Goal: Task Accomplishment & Management: Manage account settings

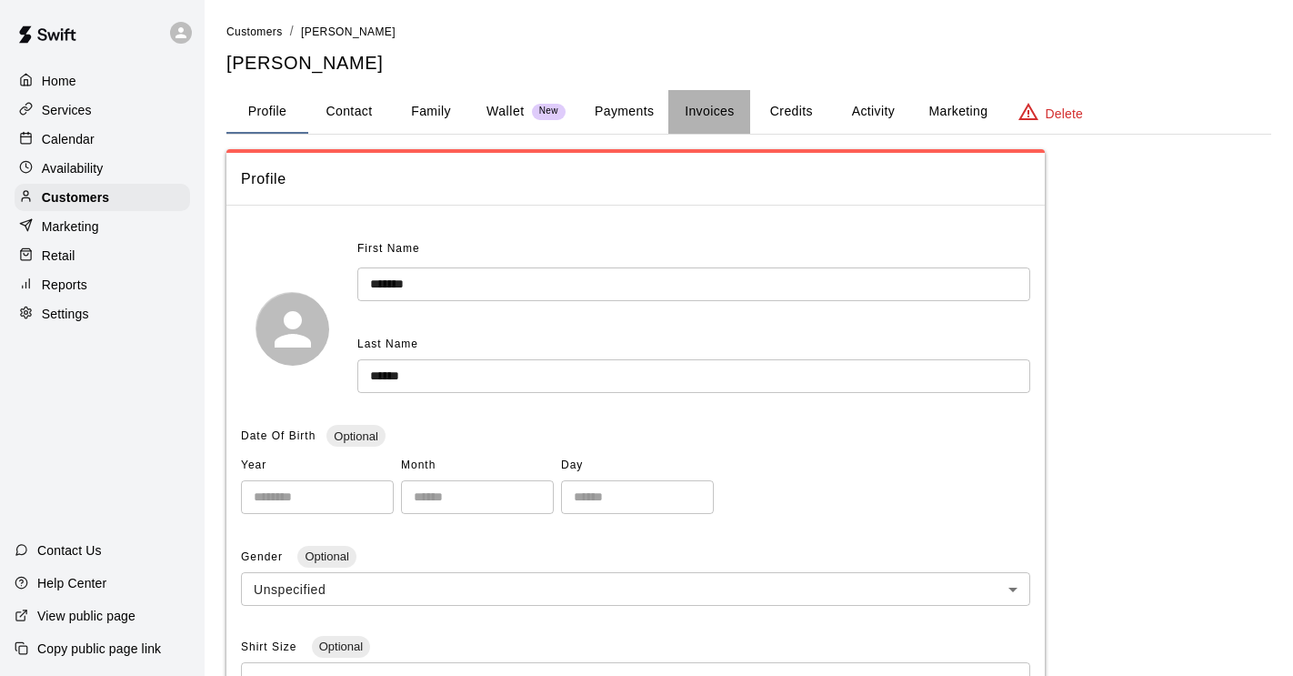
click at [718, 111] on button "Invoices" at bounding box center [709, 112] width 82 height 44
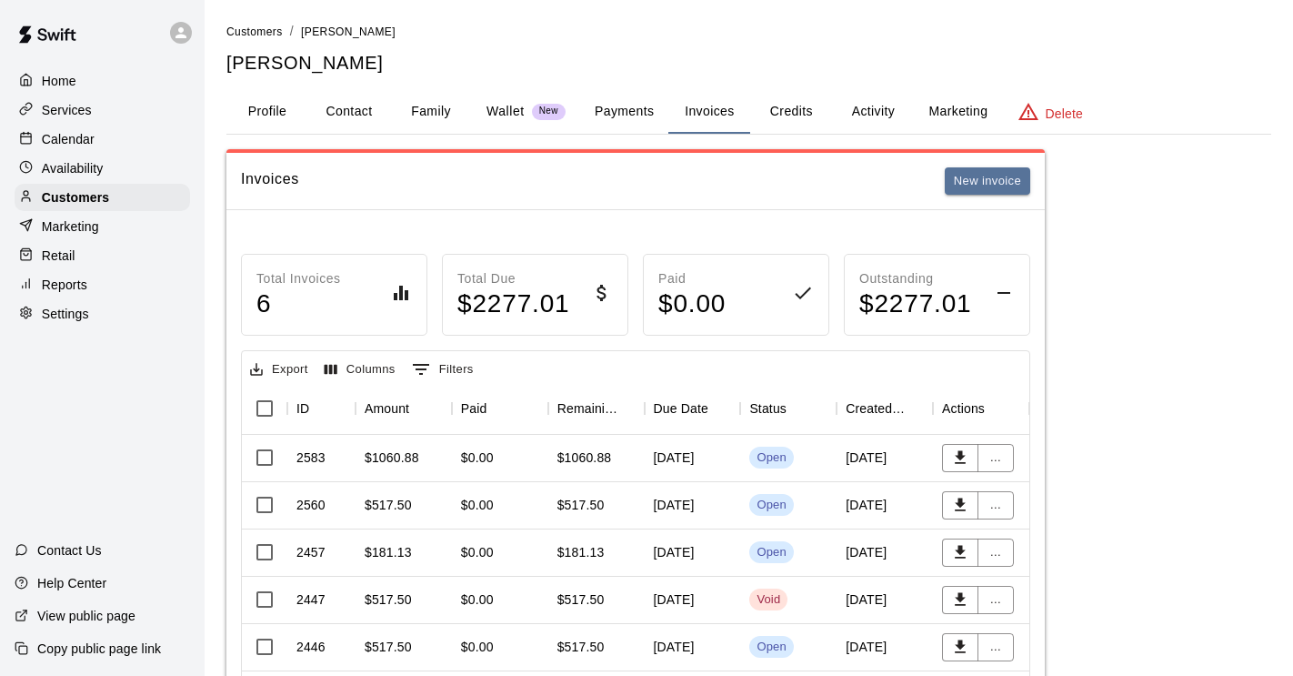
click at [336, 51] on h5 "[PERSON_NAME]" at bounding box center [748, 63] width 1045 height 25
click at [241, 26] on span "Customers" at bounding box center [254, 31] width 56 height 13
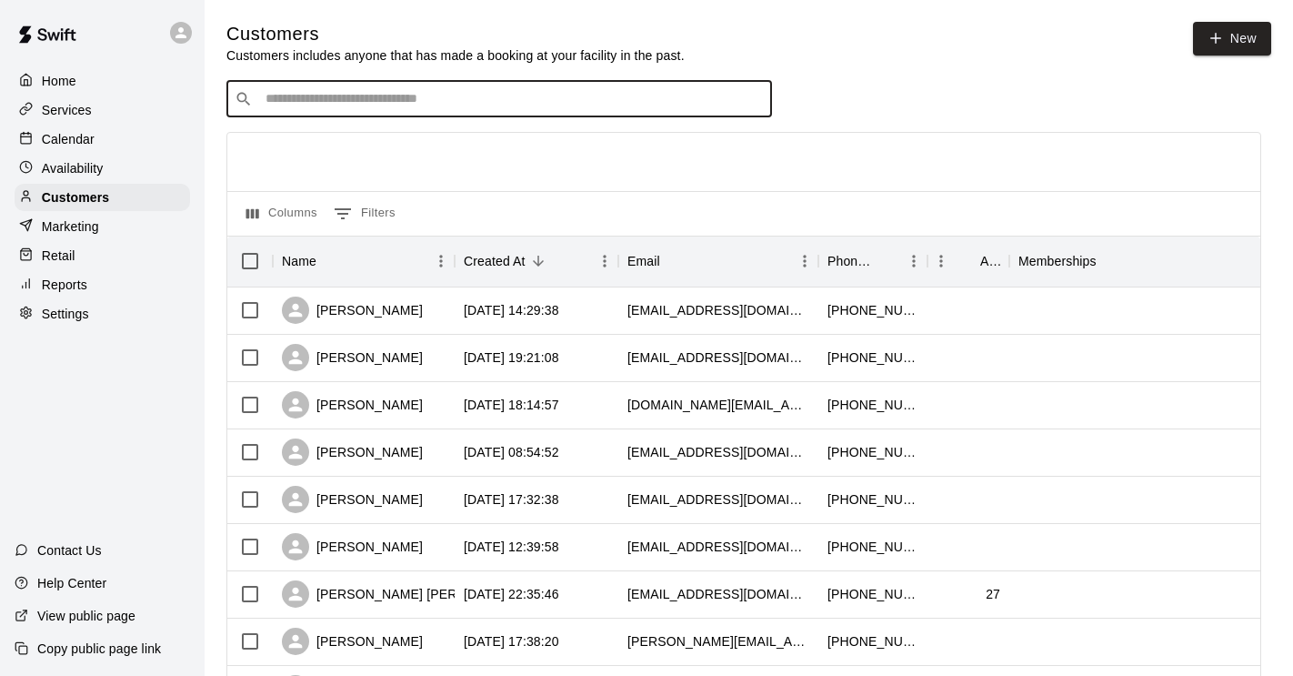
click at [296, 97] on input "Search customers by name or email" at bounding box center [512, 99] width 504 height 18
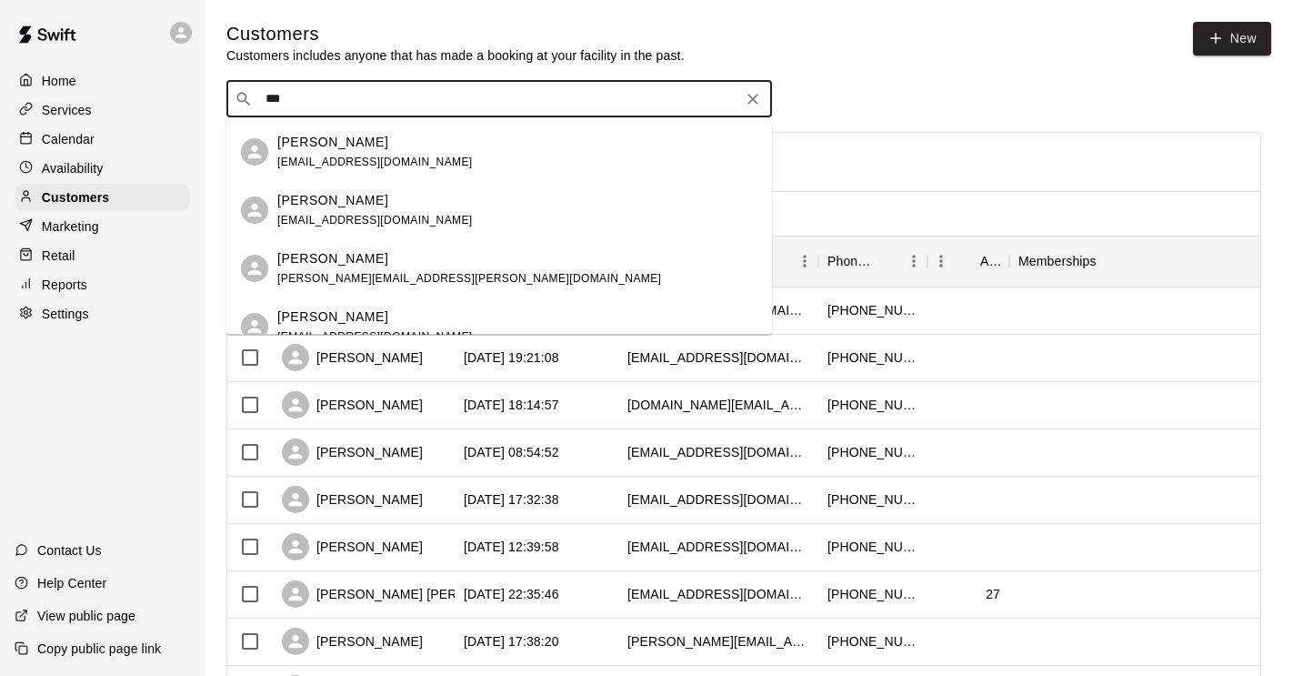
scroll to position [694, 0]
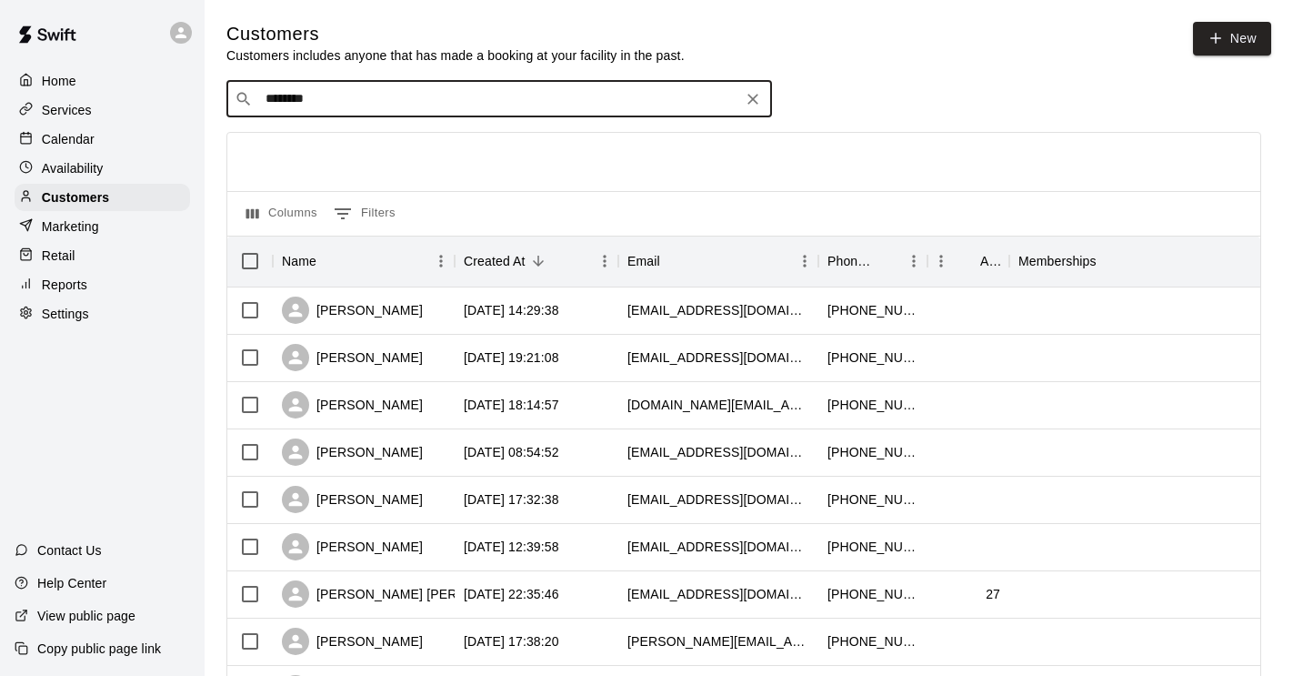
type input "*********"
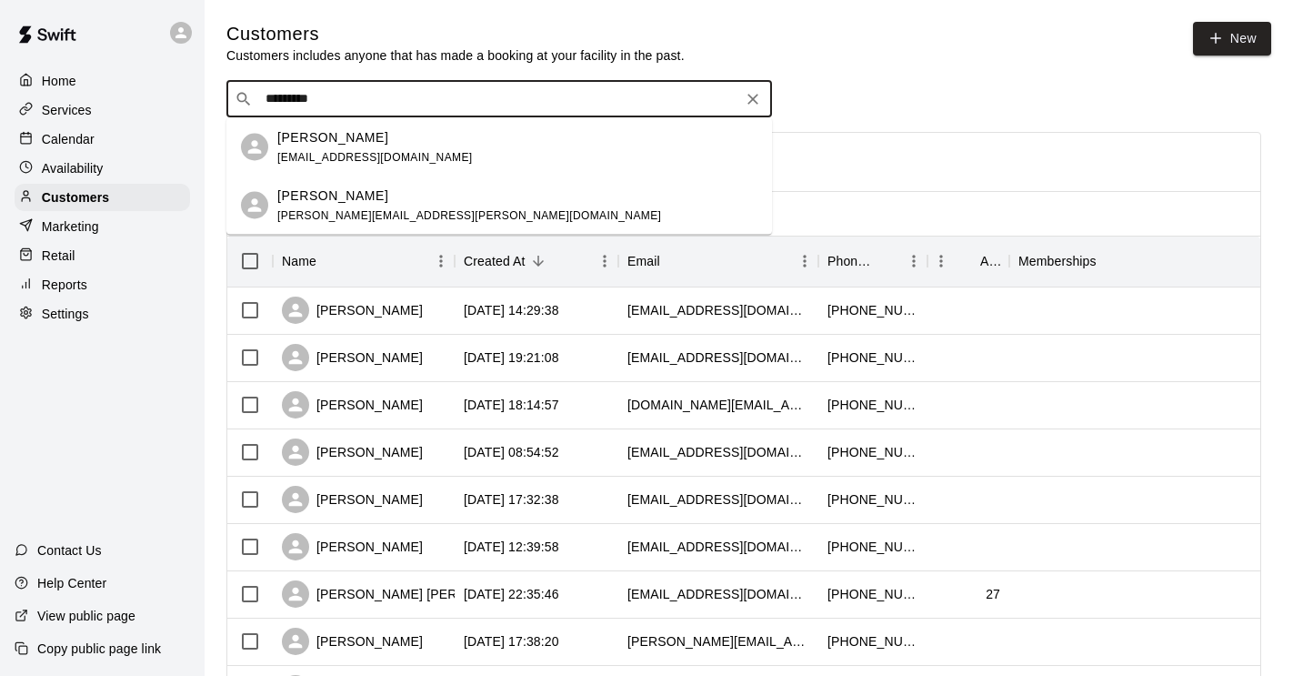
click at [367, 142] on p "[PERSON_NAME]" at bounding box center [332, 136] width 111 height 19
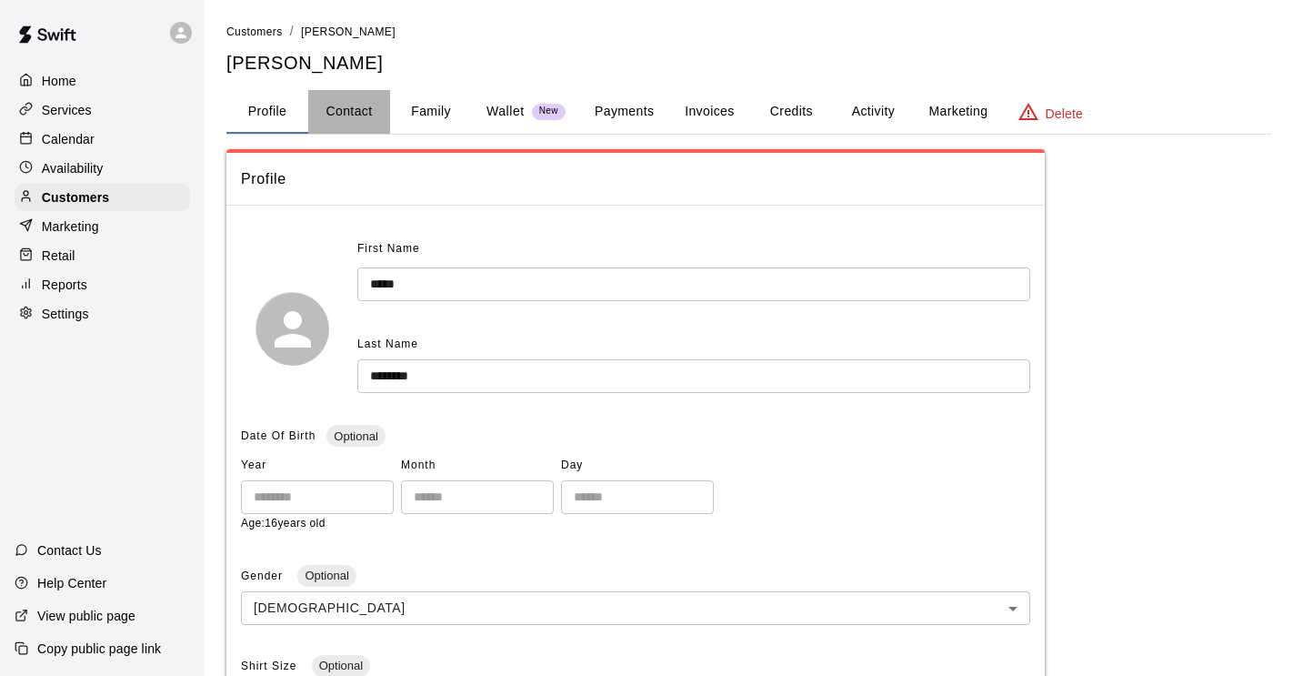
click at [348, 107] on button "Contact" at bounding box center [349, 112] width 82 height 44
select select "**"
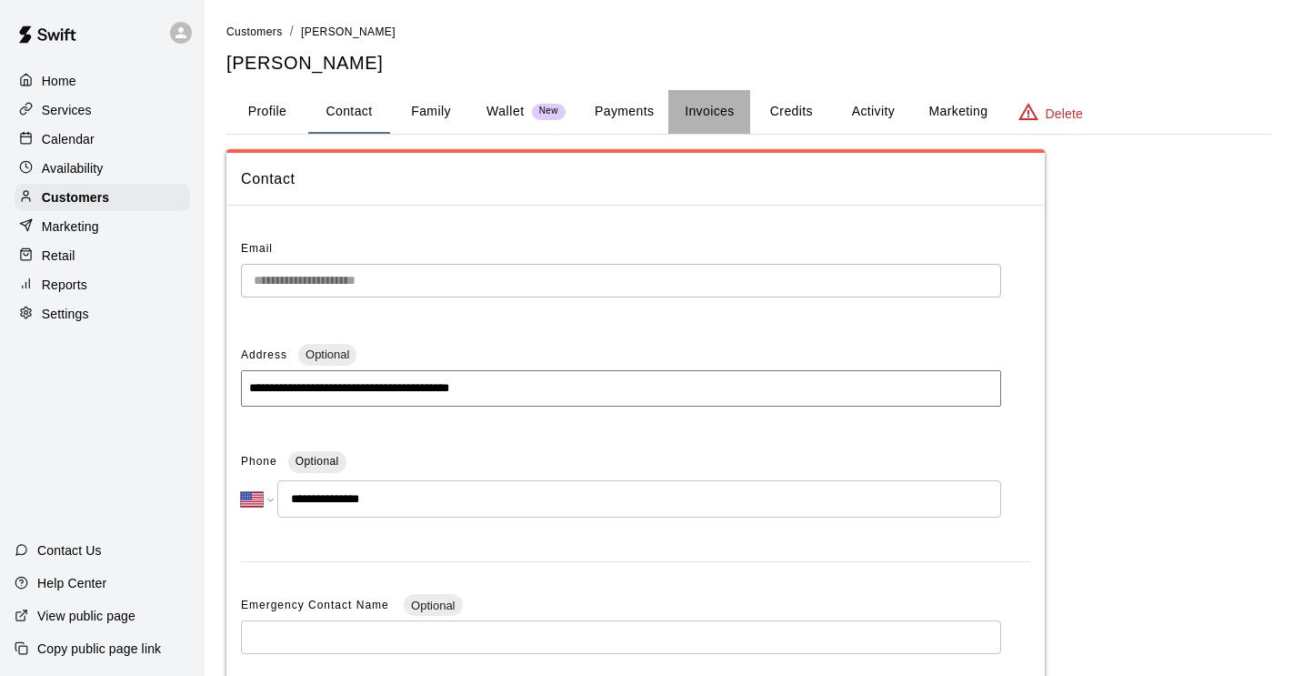
click at [688, 111] on button "Invoices" at bounding box center [709, 112] width 82 height 44
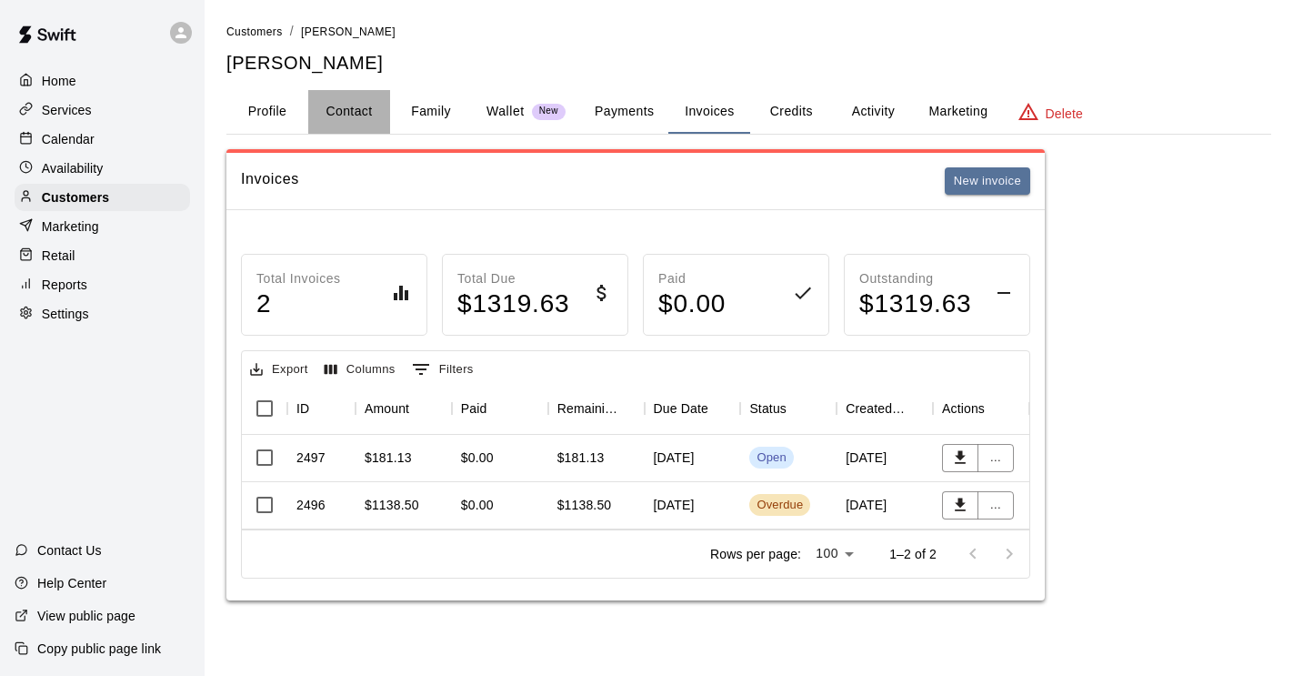
click at [355, 105] on button "Contact" at bounding box center [349, 112] width 82 height 44
select select "**"
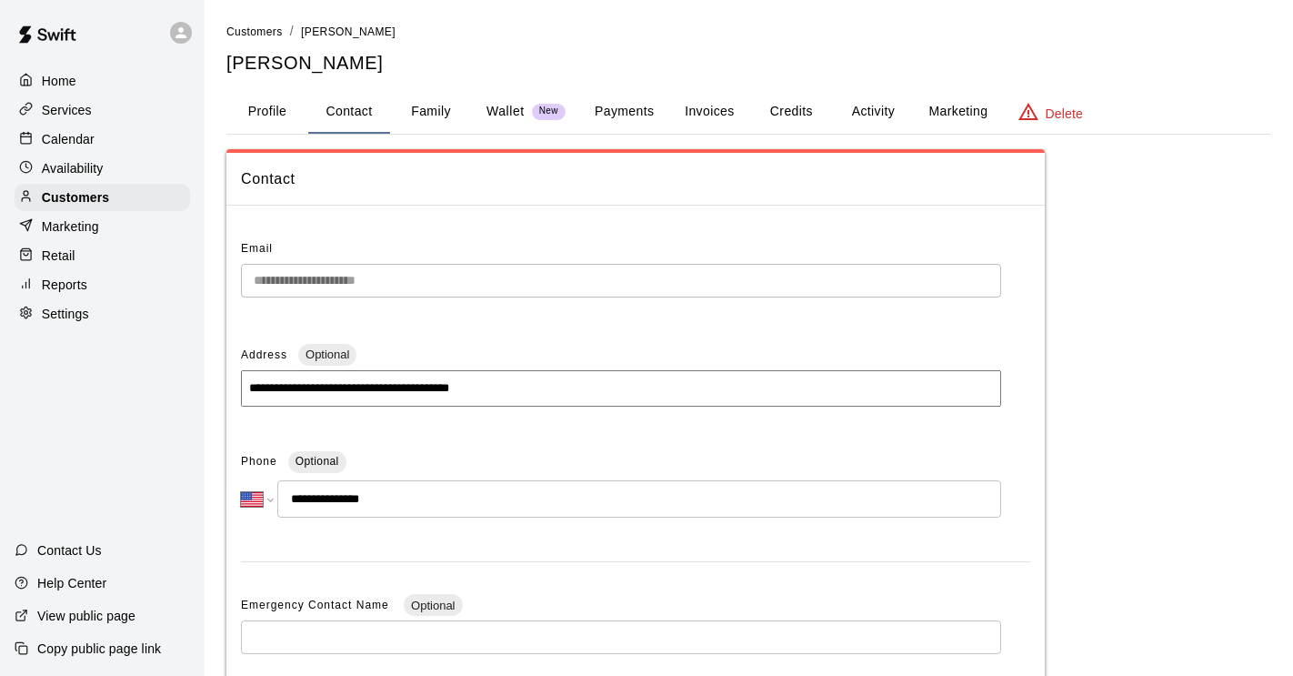
click at [268, 108] on button "Profile" at bounding box center [267, 112] width 82 height 44
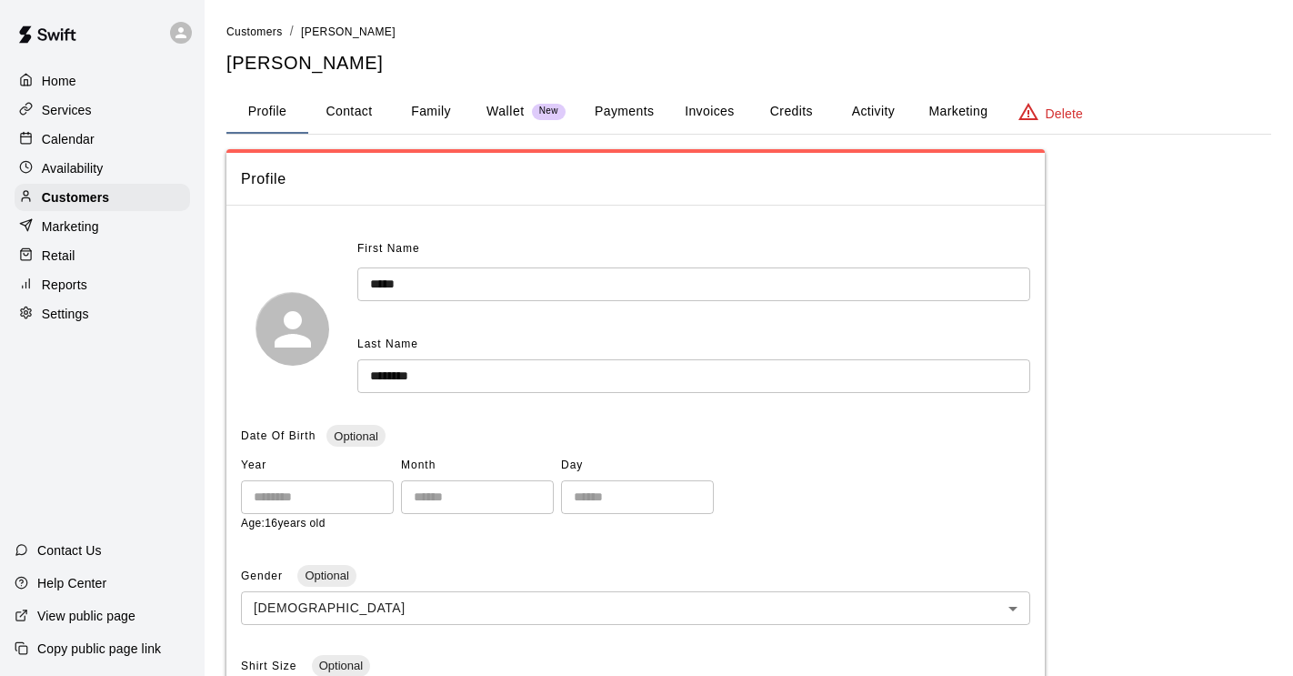
click at [861, 115] on button "Activity" at bounding box center [873, 112] width 82 height 44
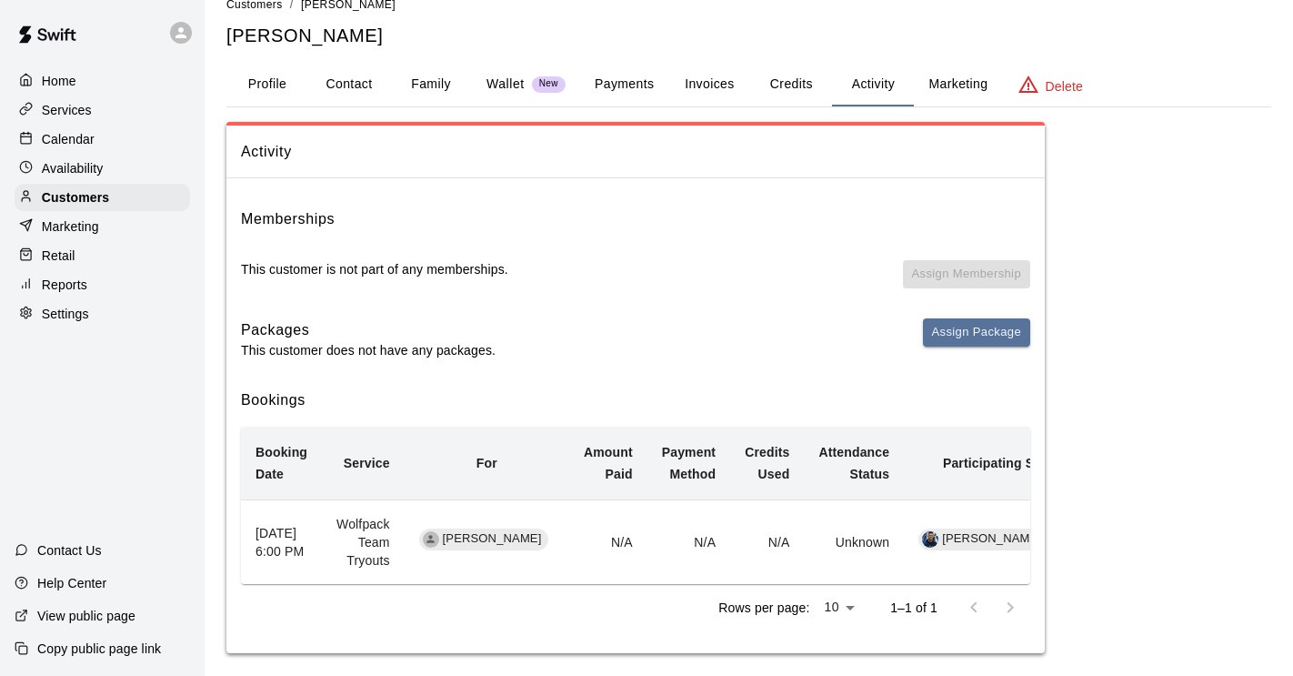
scroll to position [41, 0]
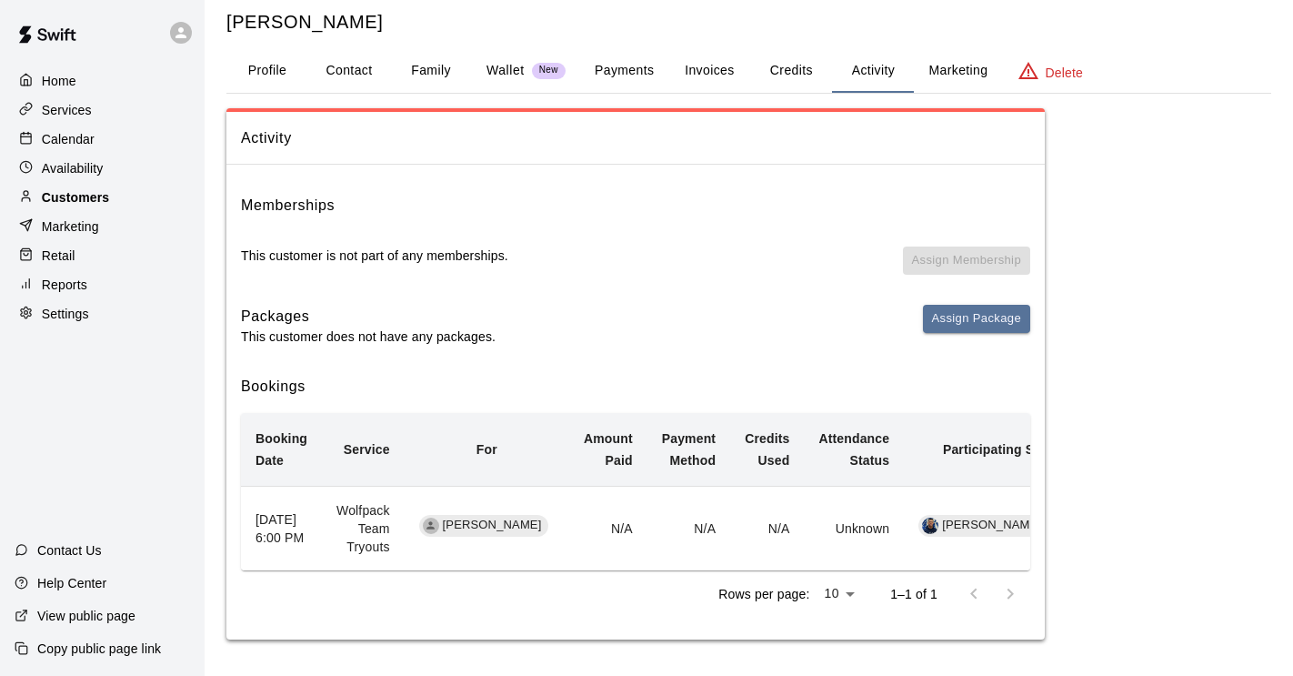
click at [93, 192] on p "Customers" at bounding box center [75, 197] width 67 height 18
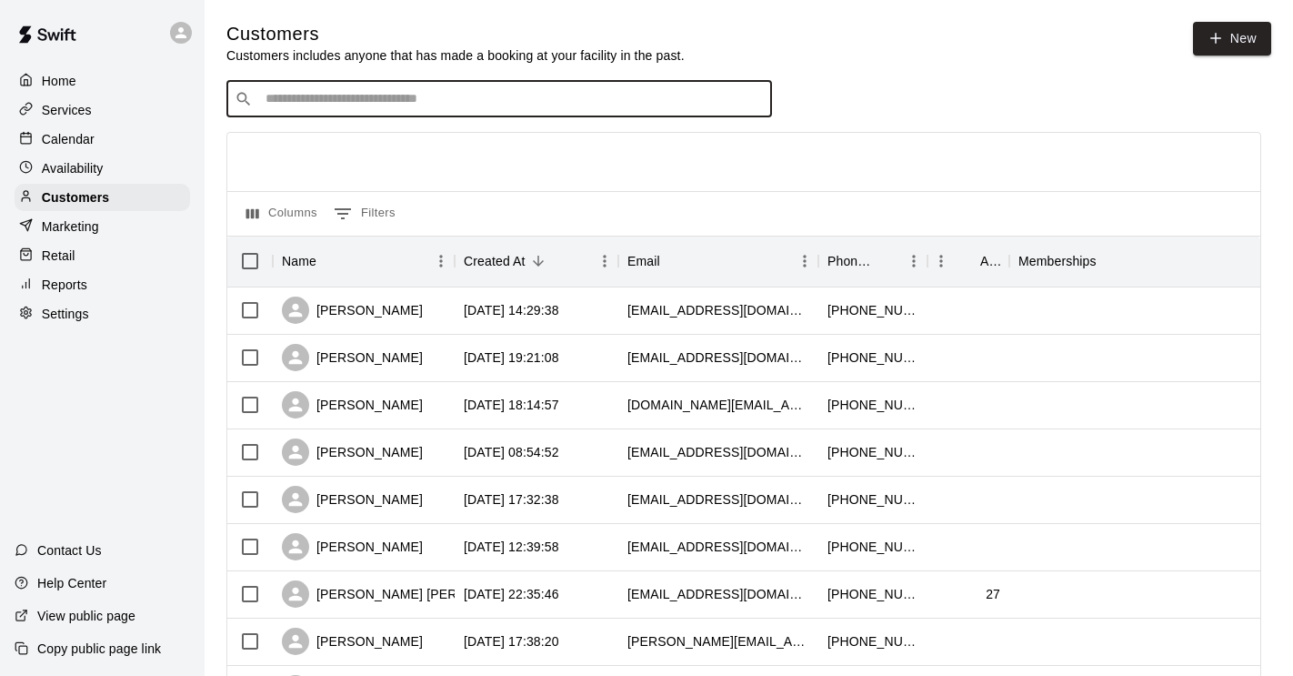
click at [276, 90] on input "Search customers by name or email" at bounding box center [512, 99] width 504 height 18
type input "******"
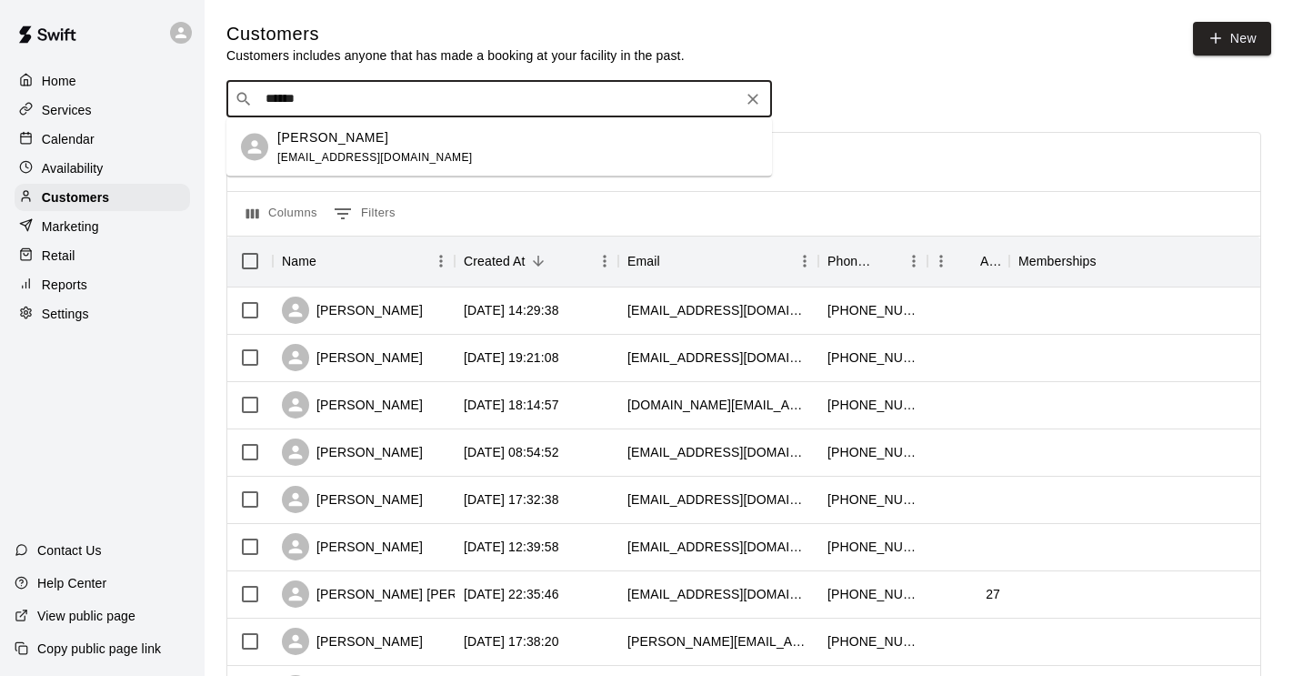
click at [325, 163] on div "[PERSON_NAME] [EMAIL_ADDRESS][DOMAIN_NAME]" at bounding box center [375, 146] width 196 height 39
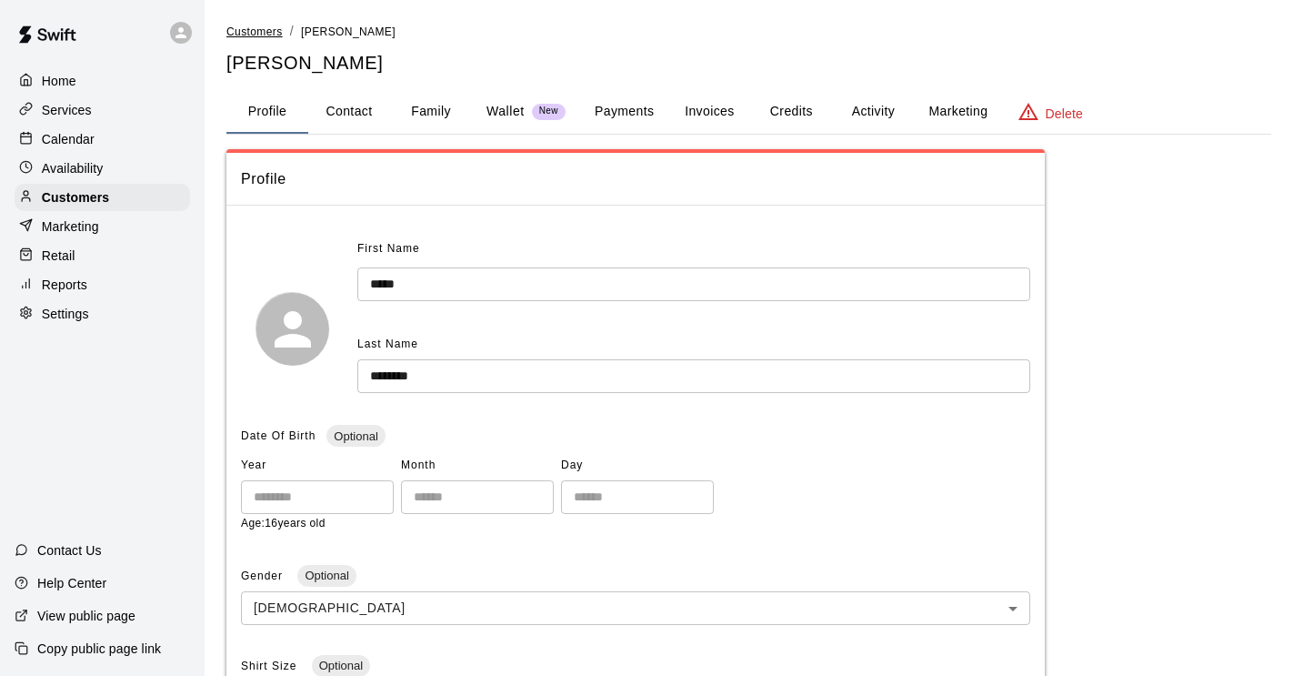
click at [252, 35] on span "Customers" at bounding box center [254, 31] width 56 height 13
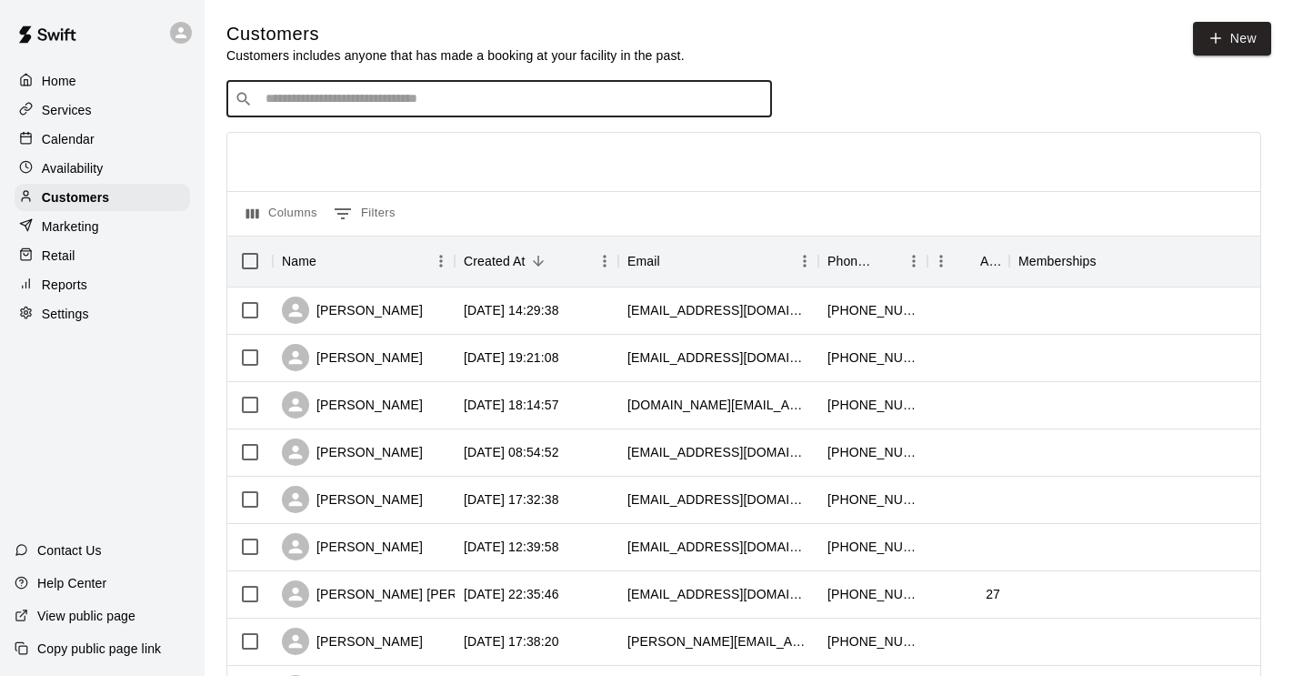
click at [304, 98] on input "Search customers by name or email" at bounding box center [512, 99] width 504 height 18
type input "*****"
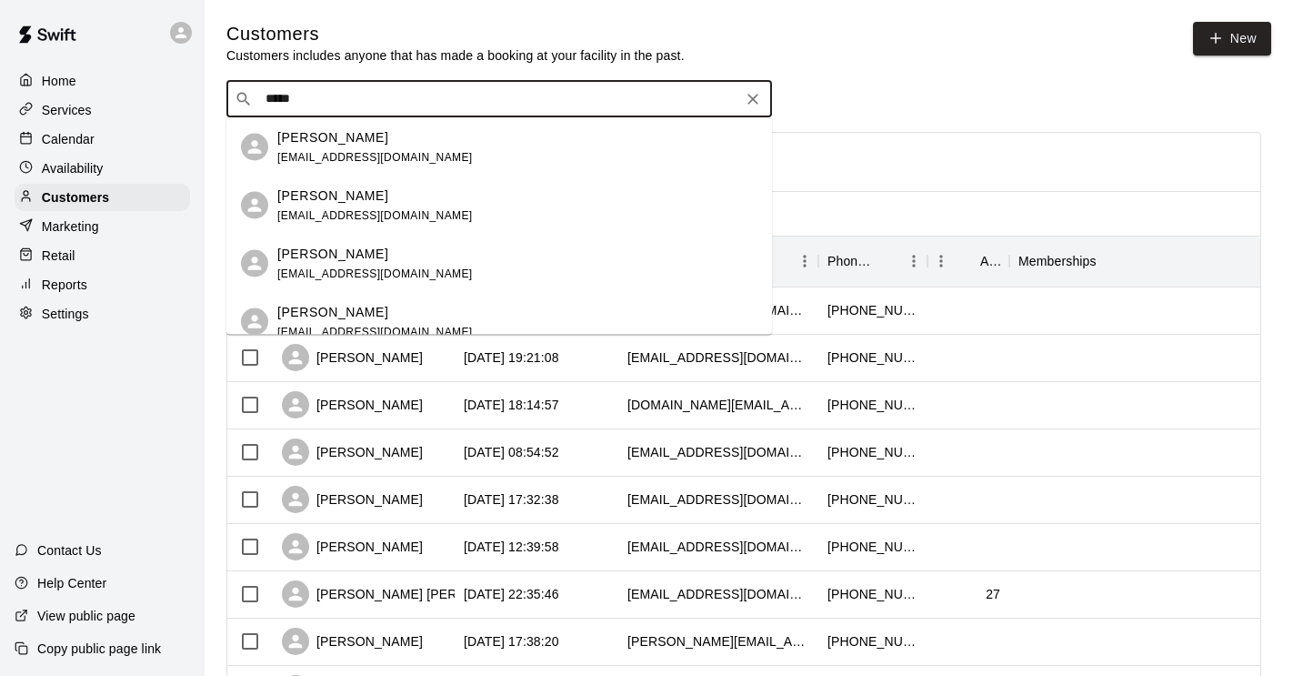
click at [347, 313] on p "[PERSON_NAME]" at bounding box center [332, 311] width 111 height 19
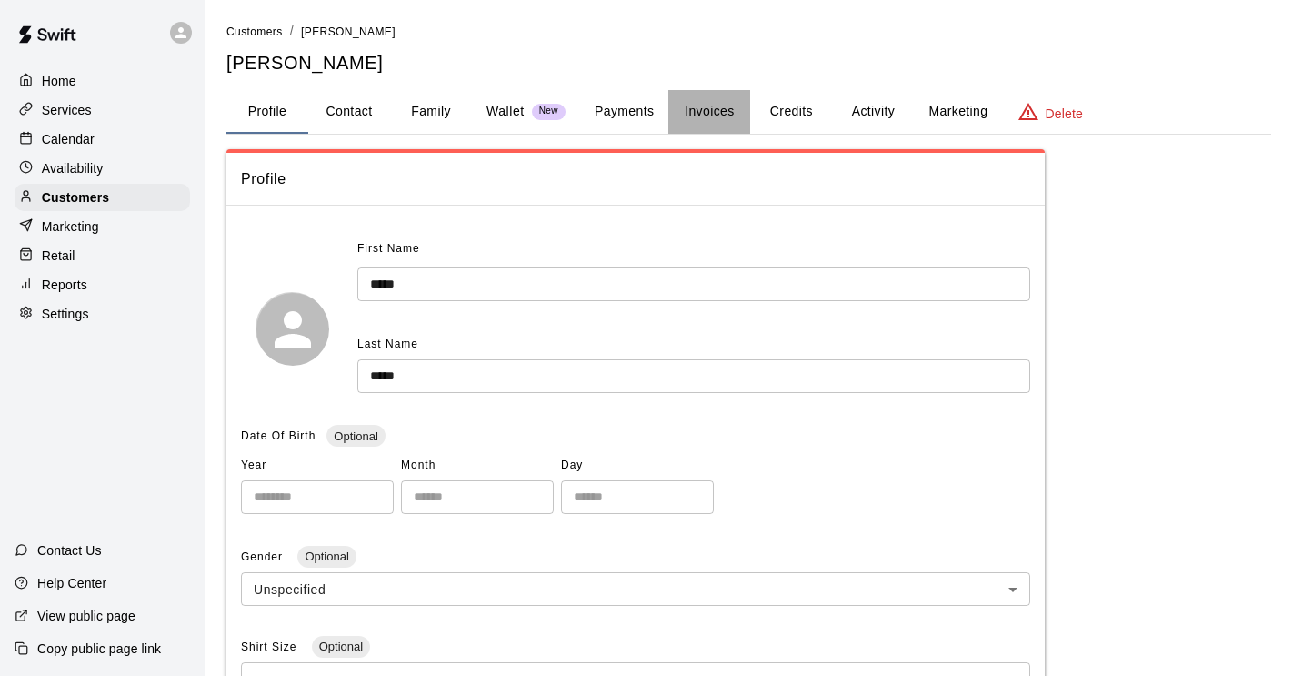
click at [715, 115] on button "Invoices" at bounding box center [709, 112] width 82 height 44
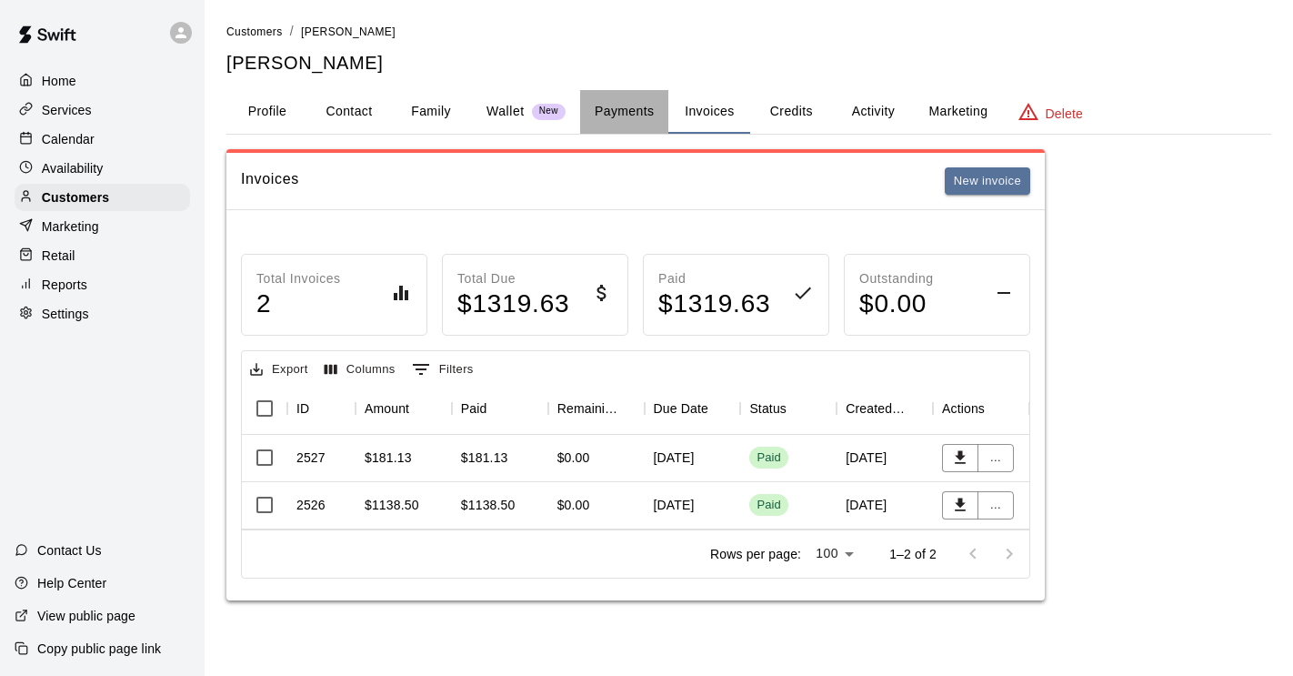
click at [627, 115] on button "Payments" at bounding box center [624, 112] width 88 height 44
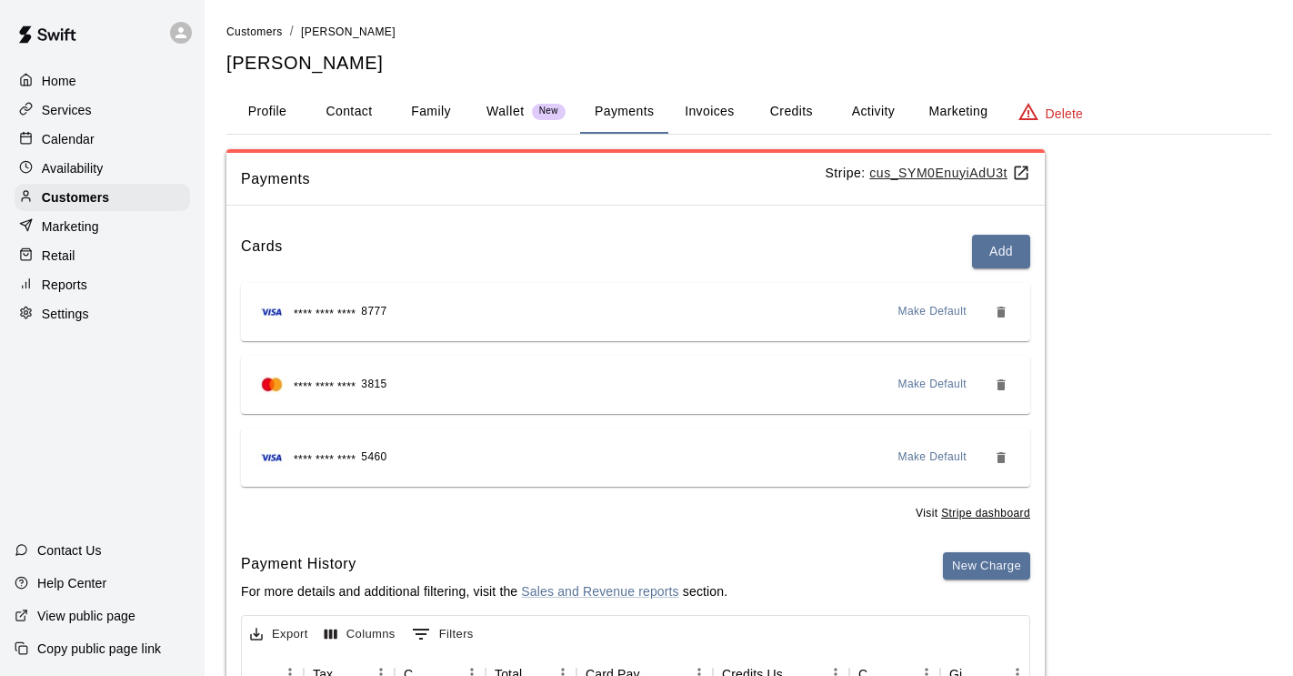
click at [511, 115] on p "Wallet" at bounding box center [506, 111] width 38 height 19
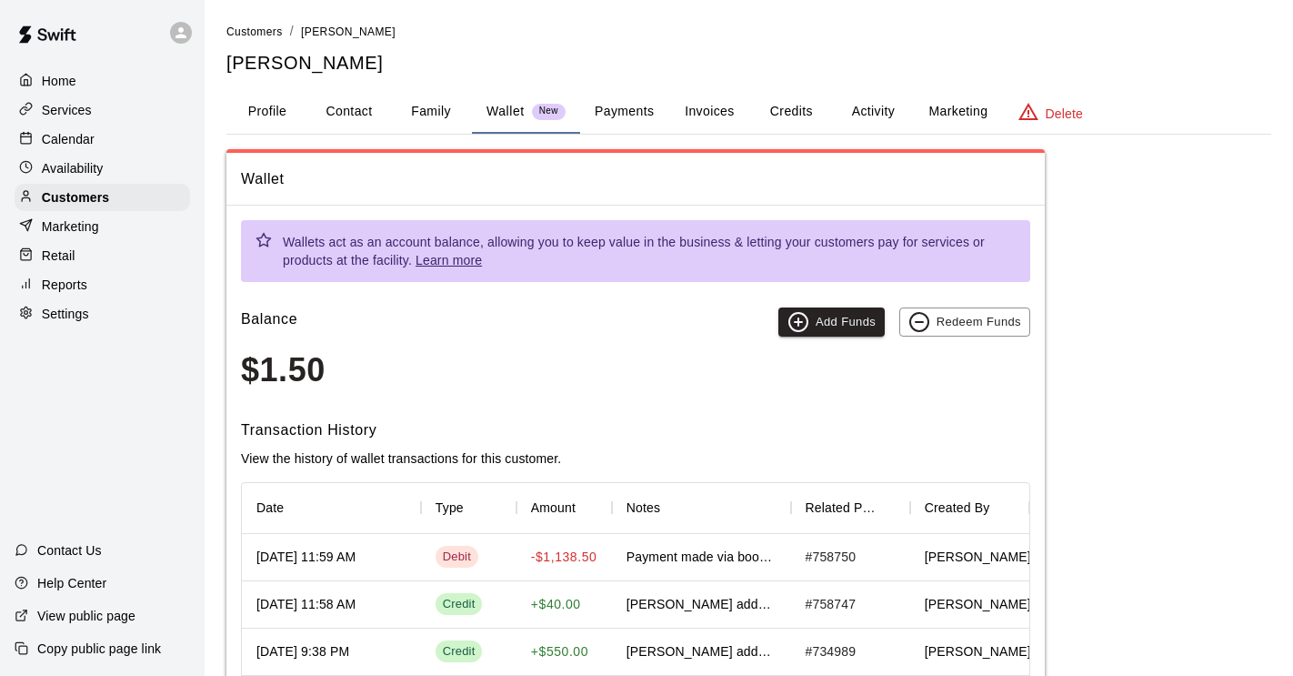
click at [866, 117] on button "Activity" at bounding box center [873, 112] width 82 height 44
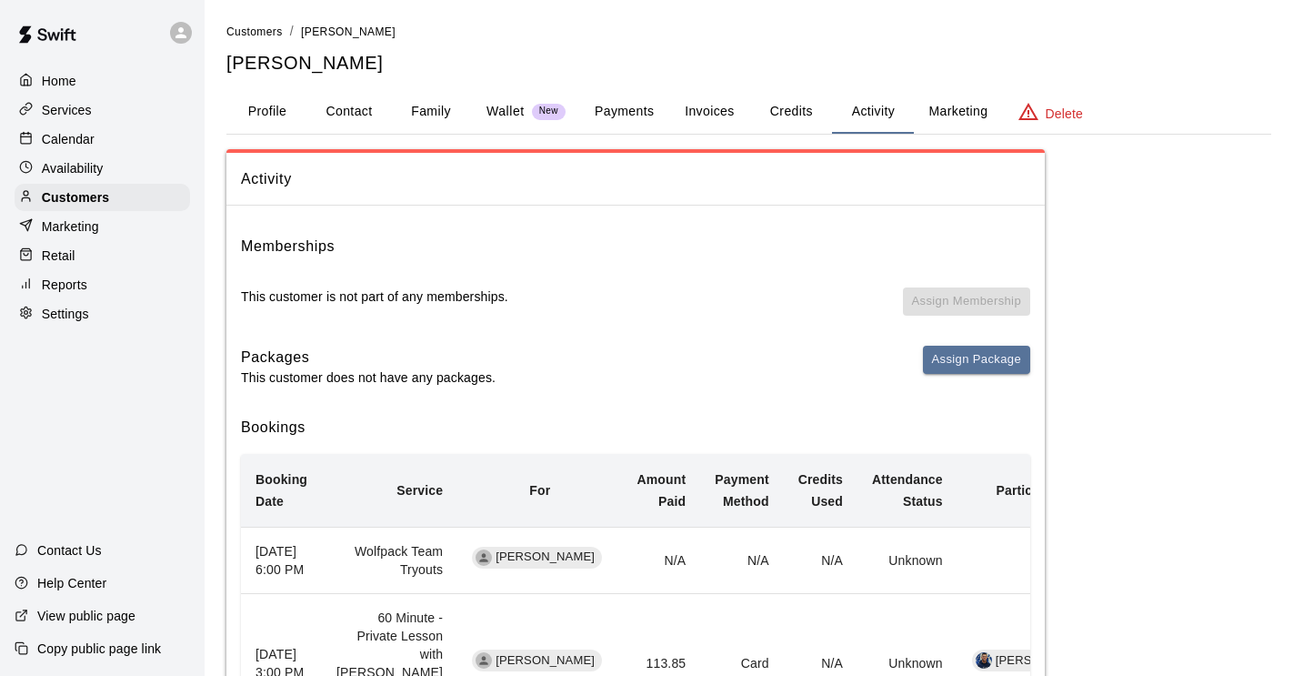
click at [701, 107] on button "Invoices" at bounding box center [709, 112] width 82 height 44
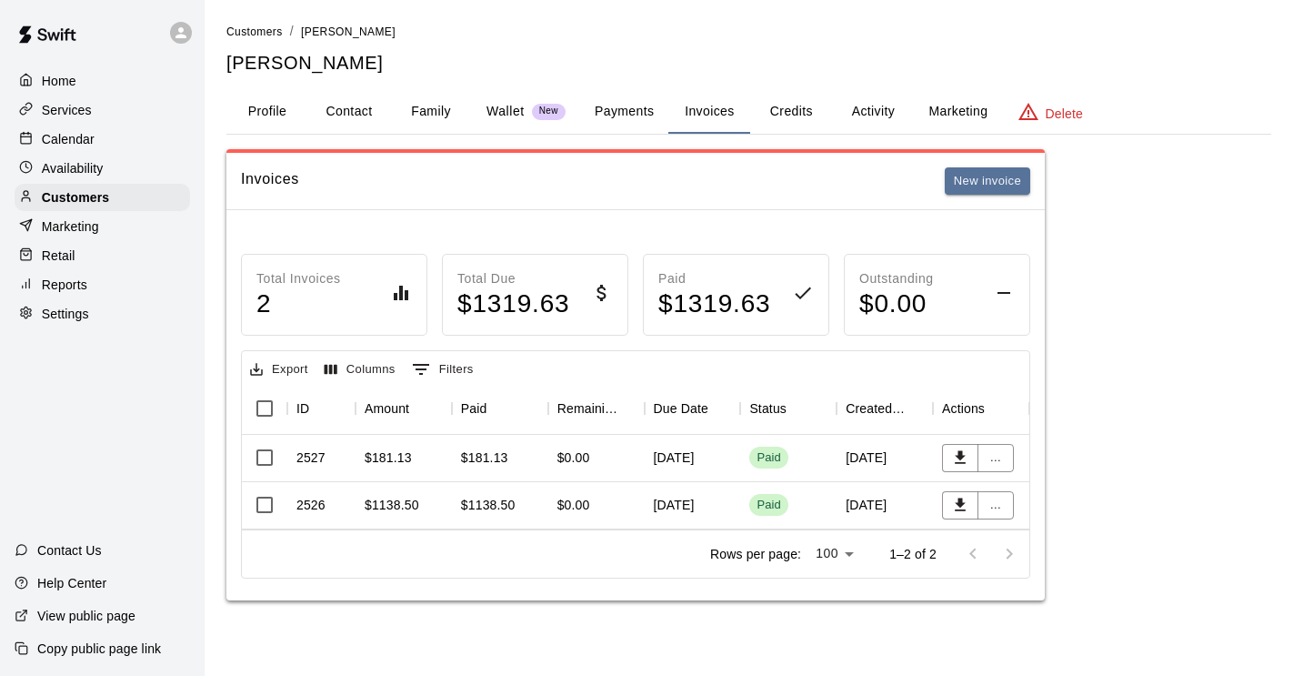
click at [359, 105] on button "Contact" at bounding box center [349, 112] width 82 height 44
select select "**"
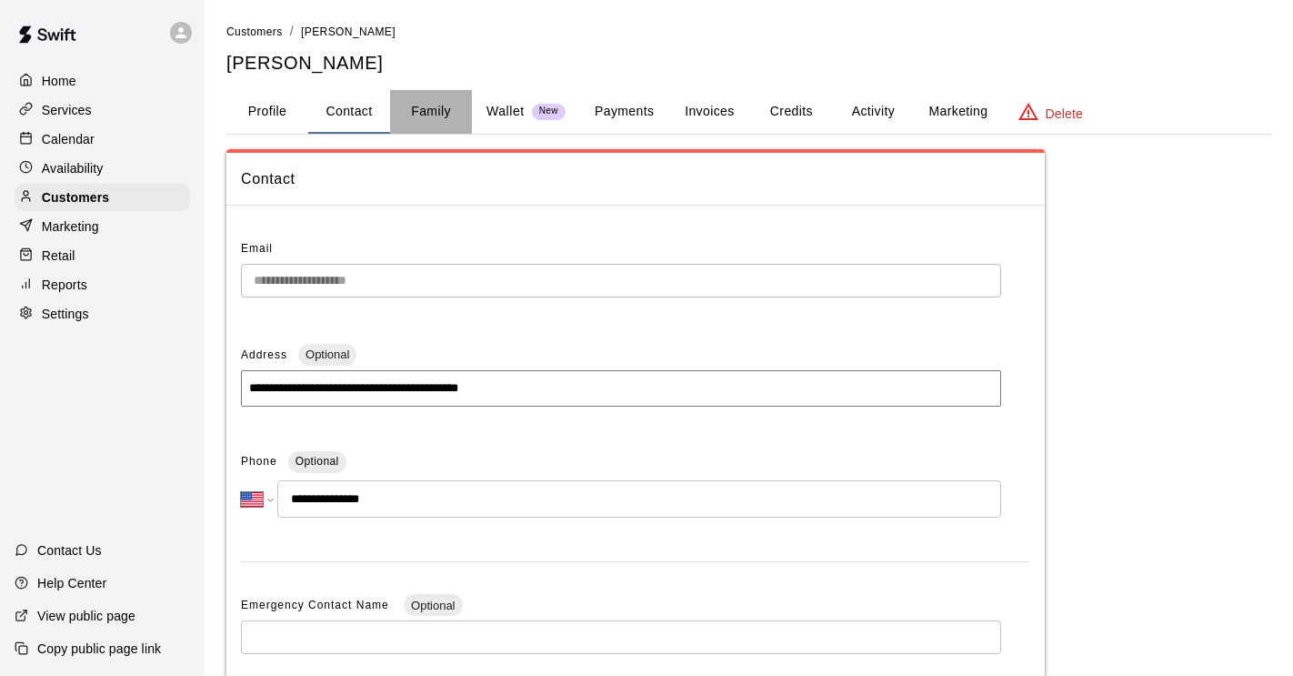
click at [420, 115] on button "Family" at bounding box center [431, 112] width 82 height 44
